Goal: Check status: Check status

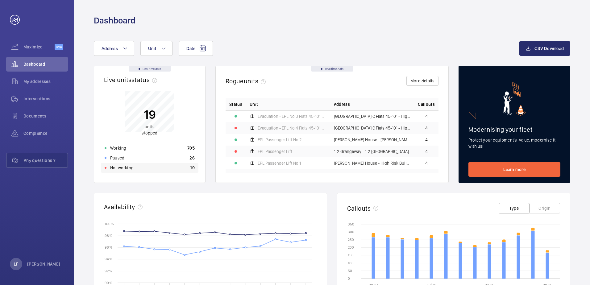
click at [129, 168] on p "Not working" at bounding box center [121, 168] width 23 height 6
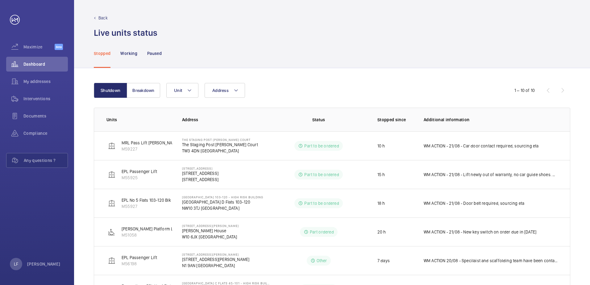
click at [266, 110] on th "Address" at bounding box center [221, 120] width 98 height 24
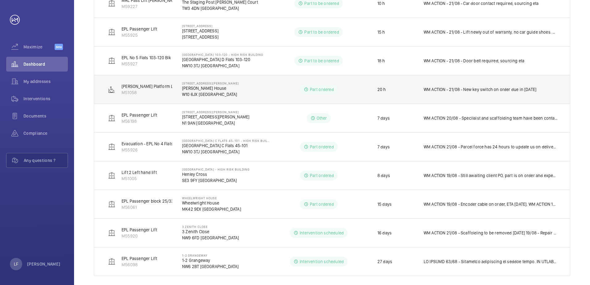
scroll to position [148, 0]
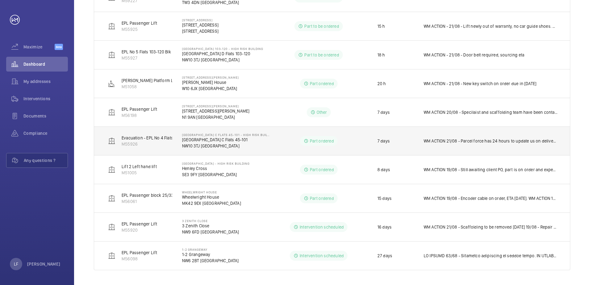
click at [475, 139] on p "WM ACTION 21/08 - Parcel force has 24 hours to update us on delivery will chase…" at bounding box center [491, 141] width 134 height 6
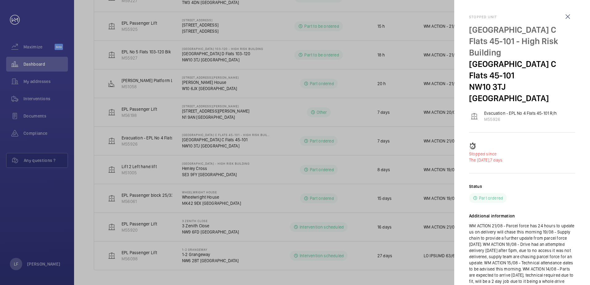
click at [439, 144] on div at bounding box center [295, 142] width 590 height 285
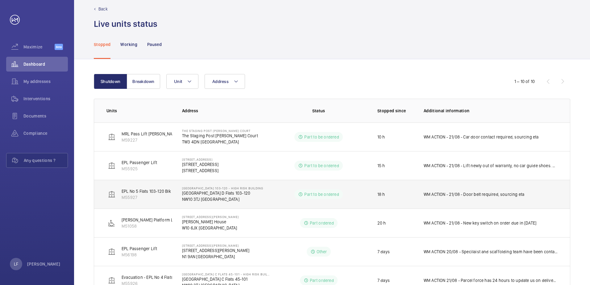
scroll to position [0, 0]
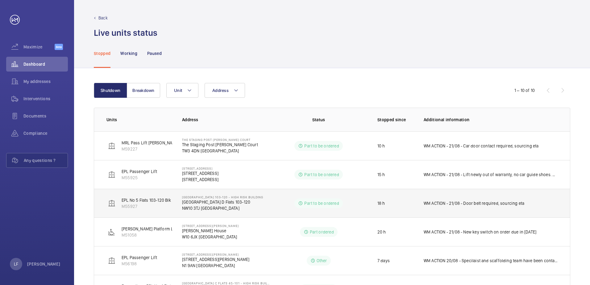
click at [336, 189] on td "Part to be ordered" at bounding box center [319, 203] width 98 height 29
